Goal: Task Accomplishment & Management: Complete application form

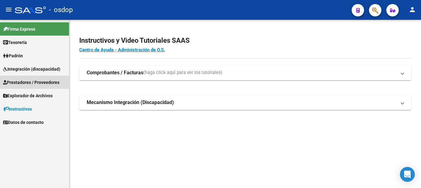
click at [28, 78] on link "Prestadores / Proveedores" at bounding box center [34, 81] width 69 height 13
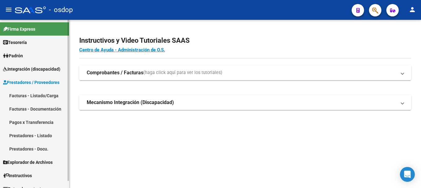
click at [32, 95] on link "Facturas - Listado/Carga" at bounding box center [34, 95] width 69 height 13
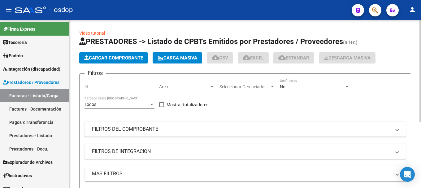
click at [118, 52] on app-list-header "PRESTADORES -> Listado de CPBTs Emitidos por Prestadores / Proveedores (alt+q) …" at bounding box center [245, 136] width 332 height 198
click at [117, 58] on span "Cargar Comprobante" at bounding box center [113, 58] width 59 height 6
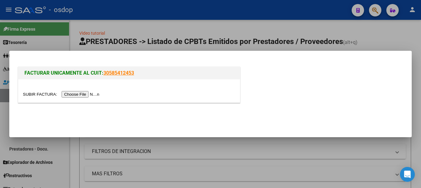
click at [82, 94] on input "file" at bounding box center [62, 94] width 78 height 6
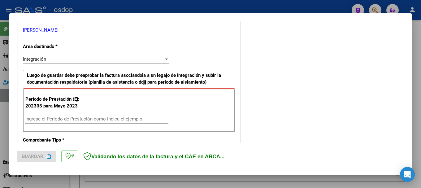
scroll to position [155, 0]
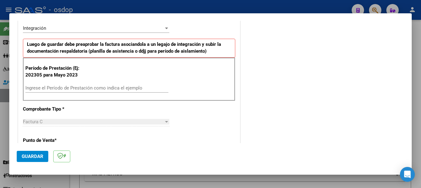
click at [57, 90] on input "Ingrese el Período de Prestación como indica el ejemplo" at bounding box center [96, 88] width 143 height 6
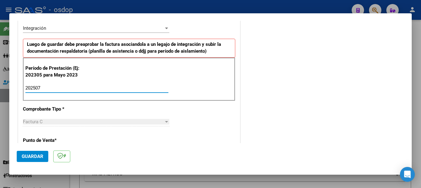
type input "202507"
click at [38, 154] on span "Guardar" at bounding box center [33, 156] width 22 height 6
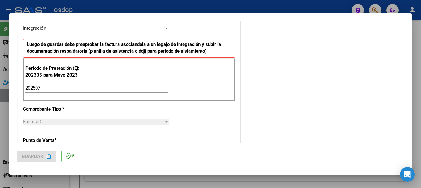
scroll to position [0, 0]
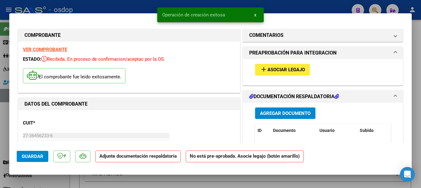
click at [287, 111] on span "Agregar Documento" at bounding box center [285, 113] width 50 height 6
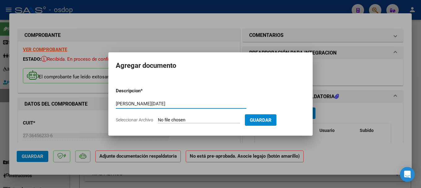
type input "[PERSON_NAME][DATE]"
click at [186, 118] on input "Seleccionar Archivo" at bounding box center [199, 120] width 82 height 6
type input "C:\fakepath\[PERSON_NAME] ASISTENCIA [PERSON_NAME].pdf"
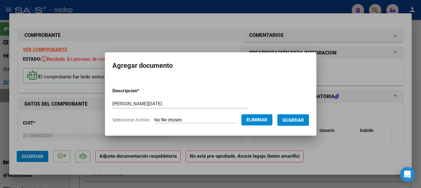
click at [294, 122] on span "Guardar" at bounding box center [293, 120] width 22 height 6
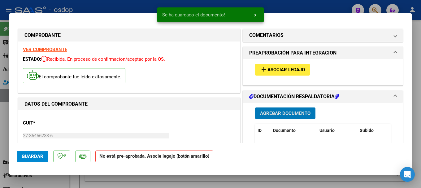
click at [274, 65] on button "add Asociar Legajo" at bounding box center [282, 69] width 55 height 11
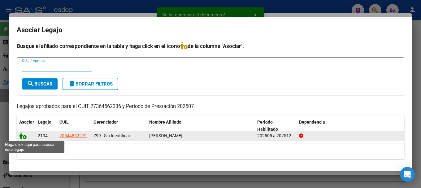
click at [22, 136] on icon at bounding box center [22, 135] width 7 height 7
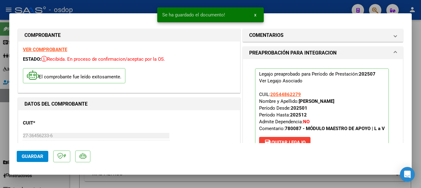
click at [41, 155] on span "Guardar" at bounding box center [33, 156] width 22 height 6
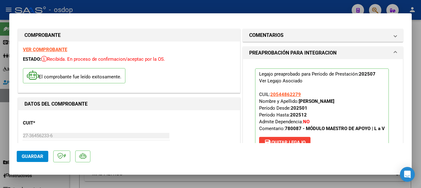
click at [167, 5] on div at bounding box center [210, 94] width 421 height 188
type input "$ 0,00"
